Goal: Browse casually: Explore the website without a specific task or goal

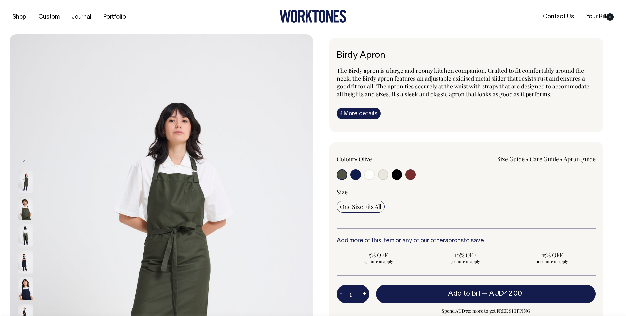
click at [587, 118] on div "i More details Material Made from 100% mercerised cotton twill. Mercerisation i…" at bounding box center [466, 113] width 259 height 11
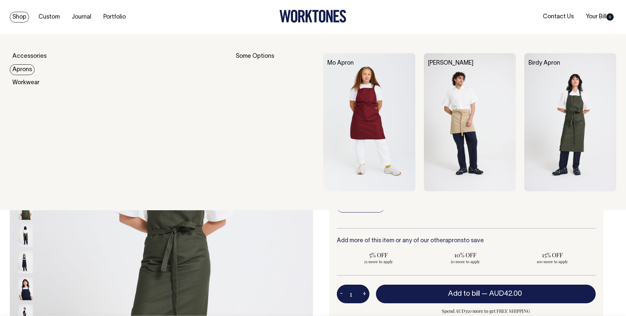
click at [23, 68] on link "Aprons" at bounding box center [22, 69] width 25 height 11
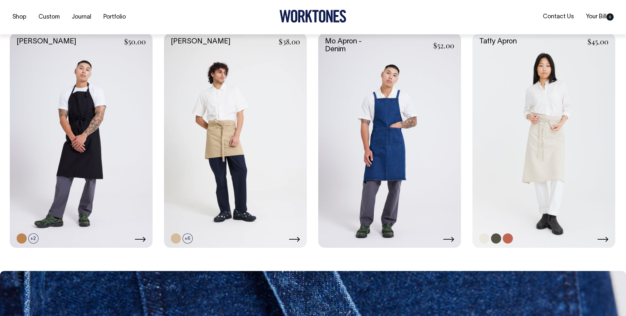
click at [590, 116] on link at bounding box center [544, 140] width 143 height 214
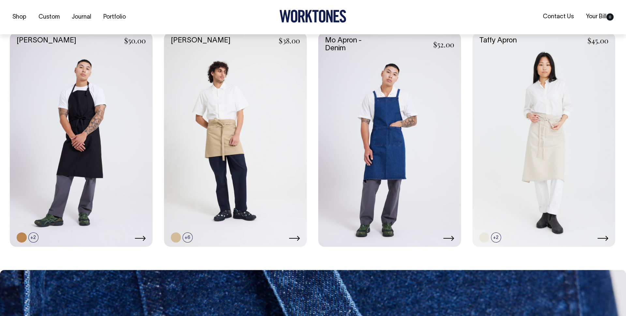
scroll to position [509, 0]
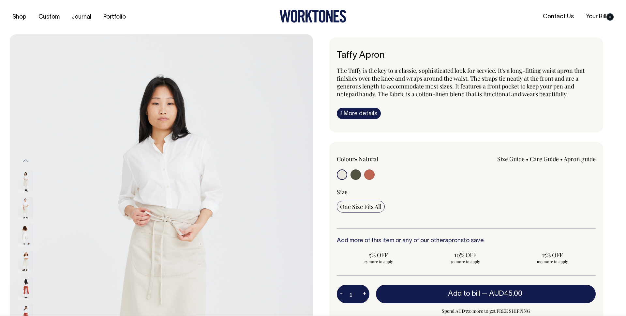
drag, startPoint x: 394, startPoint y: 22, endPoint x: 382, endPoint y: 3, distance: 22.3
click at [394, 21] on div at bounding box center [313, 17] width 202 height 15
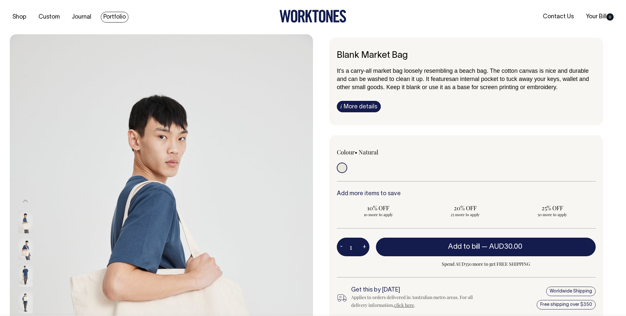
click at [113, 15] on link "Portfolio" at bounding box center [115, 17] width 28 height 11
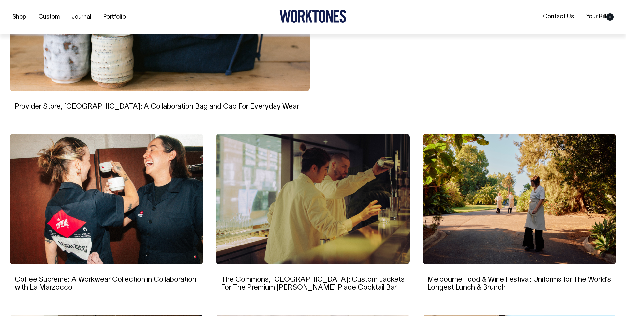
scroll to position [324, 0]
click at [567, 231] on img at bounding box center [519, 198] width 193 height 131
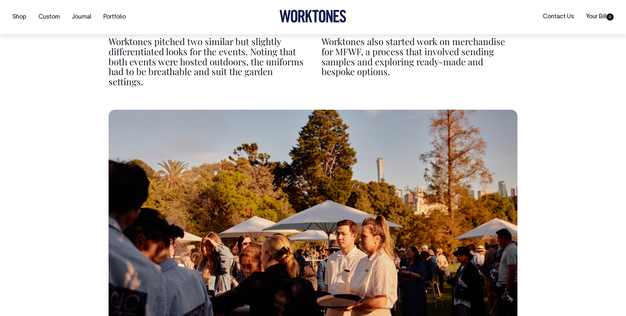
scroll to position [1939, 0]
